Goal: Task Accomplishment & Management: Manage account settings

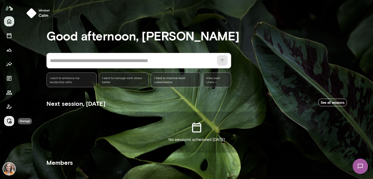
click at [8, 122] on icon "Manage" at bounding box center [9, 120] width 5 height 5
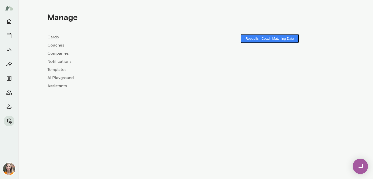
click at [54, 46] on link "Coaches" at bounding box center [121, 45] width 148 height 6
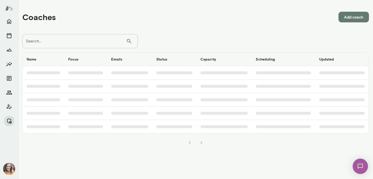
click at [73, 41] on input "Search..." at bounding box center [74, 41] width 104 height 14
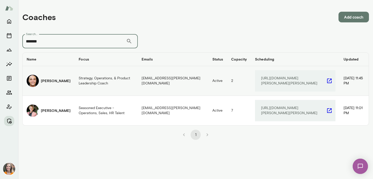
type input "*******"
click at [50, 78] on h6 "[PERSON_NAME]" at bounding box center [56, 80] width 30 height 5
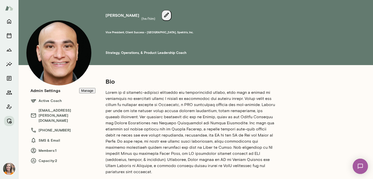
click at [88, 93] on button "Manage" at bounding box center [87, 90] width 16 height 5
click at [36, 63] on input "*" at bounding box center [18, 60] width 36 height 5
type input "*"
click at [8, 119] on icon "Manage" at bounding box center [9, 120] width 5 height 5
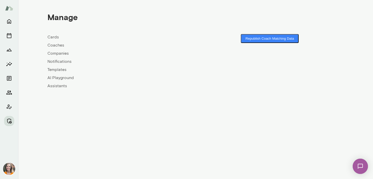
click at [56, 44] on link "Coaches" at bounding box center [121, 45] width 148 height 6
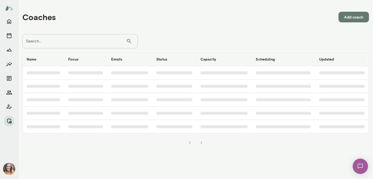
click at [74, 43] on input "Search..." at bounding box center [74, 41] width 104 height 14
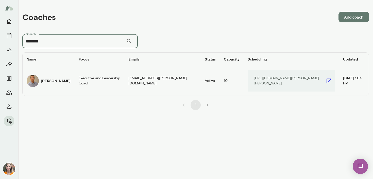
type input "********"
click at [61, 76] on div "[PERSON_NAME]" at bounding box center [49, 81] width 44 height 12
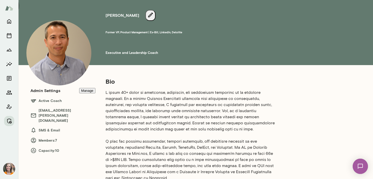
click at [86, 93] on button "Manage" at bounding box center [87, 90] width 16 height 5
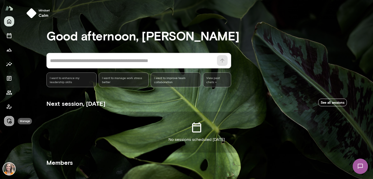
click at [8, 119] on icon "Manage" at bounding box center [9, 121] width 6 height 6
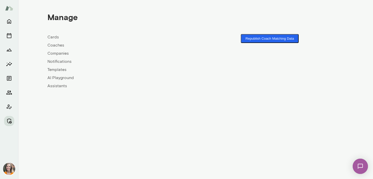
click at [274, 37] on button "Republish Coach Matching Data" at bounding box center [270, 38] width 58 height 9
